Goal: Navigation & Orientation: Find specific page/section

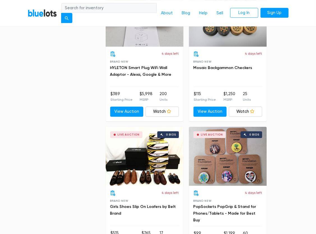
scroll to position [1250, 0]
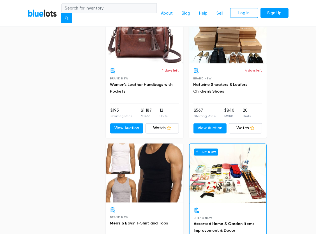
scroll to position [2265, 0]
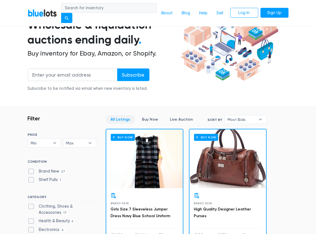
scroll to position [0, 0]
